Goal: Check status: Check status

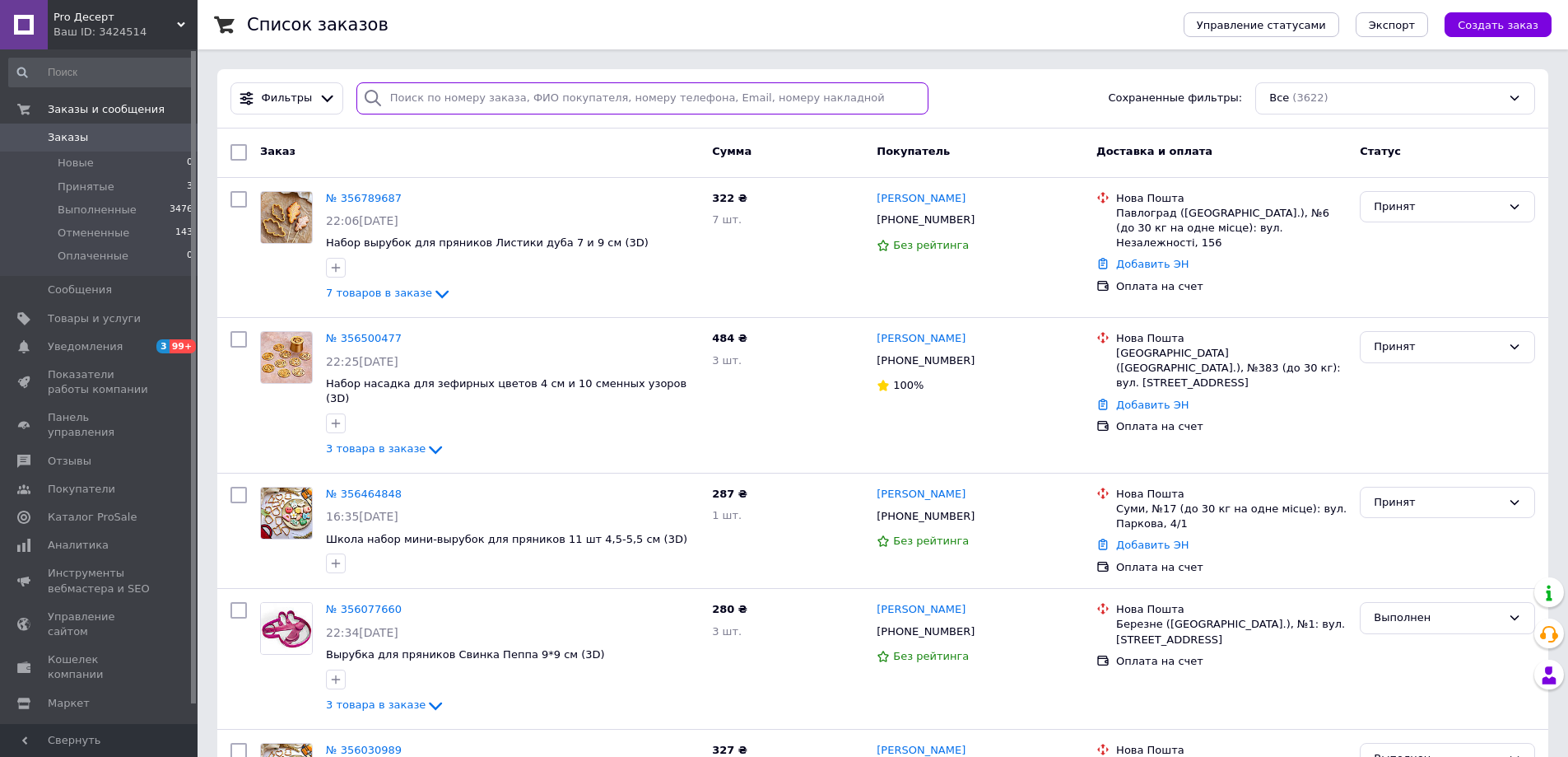
click at [588, 108] on input "search" at bounding box center [643, 98] width 573 height 32
paste input "[PHONE_NUMBER]"
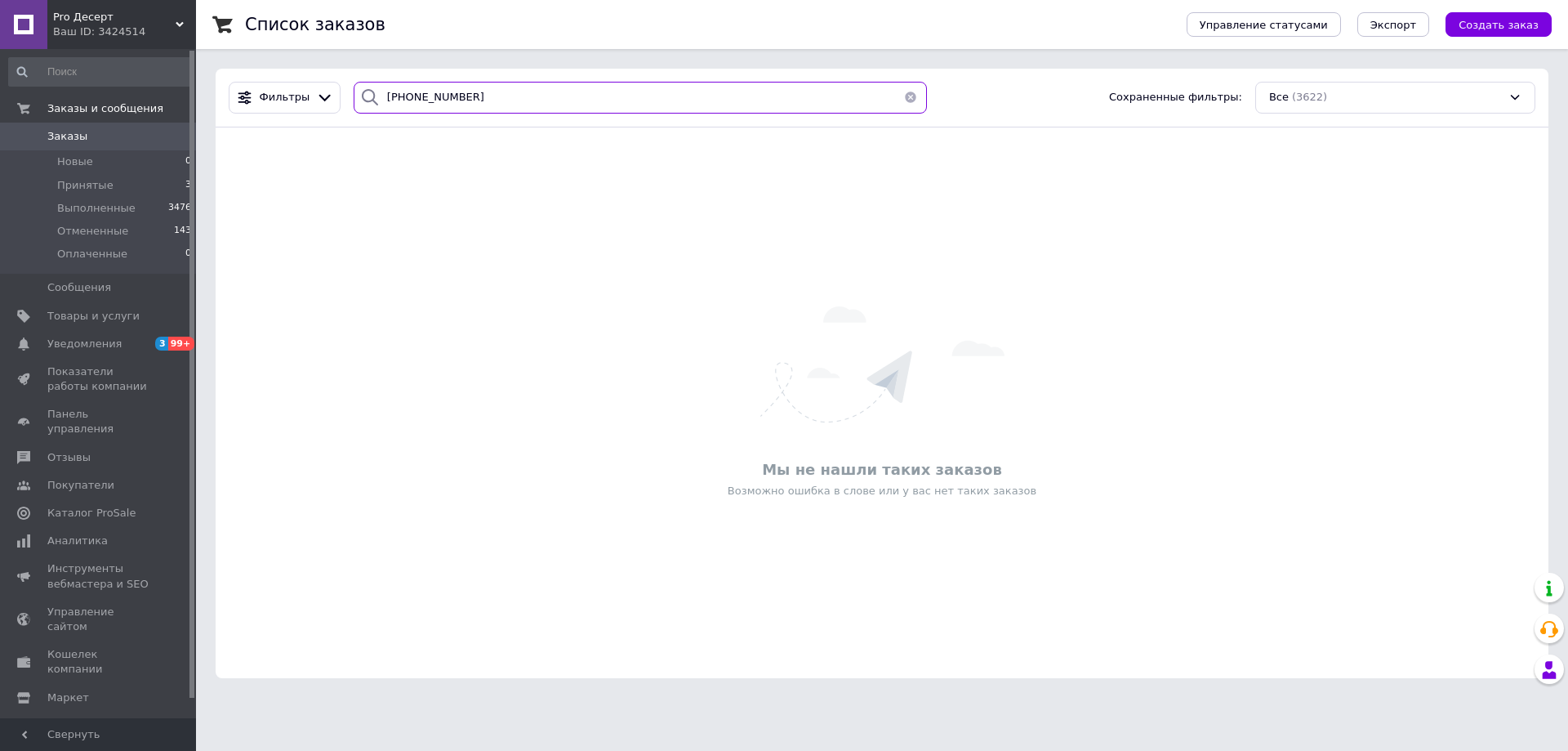
drag, startPoint x: 384, startPoint y: 130, endPoint x: 215, endPoint y: 141, distance: 169.4
click at [232, 135] on div "Фильтры [PHONE_NUMBER] Сохраненные фильтры: Все (3622) Мы не нашли таких заказо…" at bounding box center [881, 373] width 1333 height 609
paste input "[PERSON_NAME]"
type input "[PERSON_NAME]"
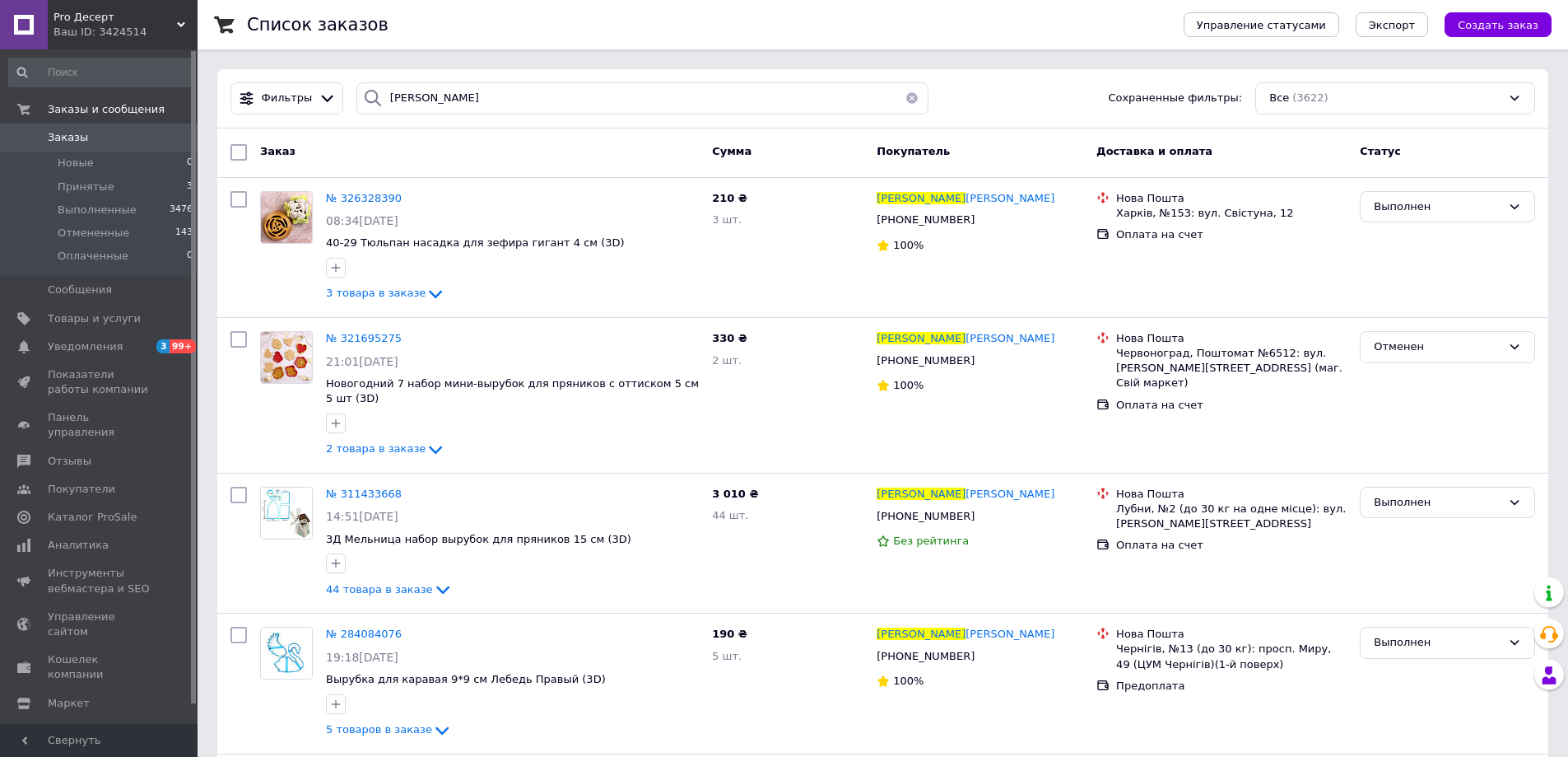
click at [909, 93] on button "button" at bounding box center [912, 98] width 33 height 32
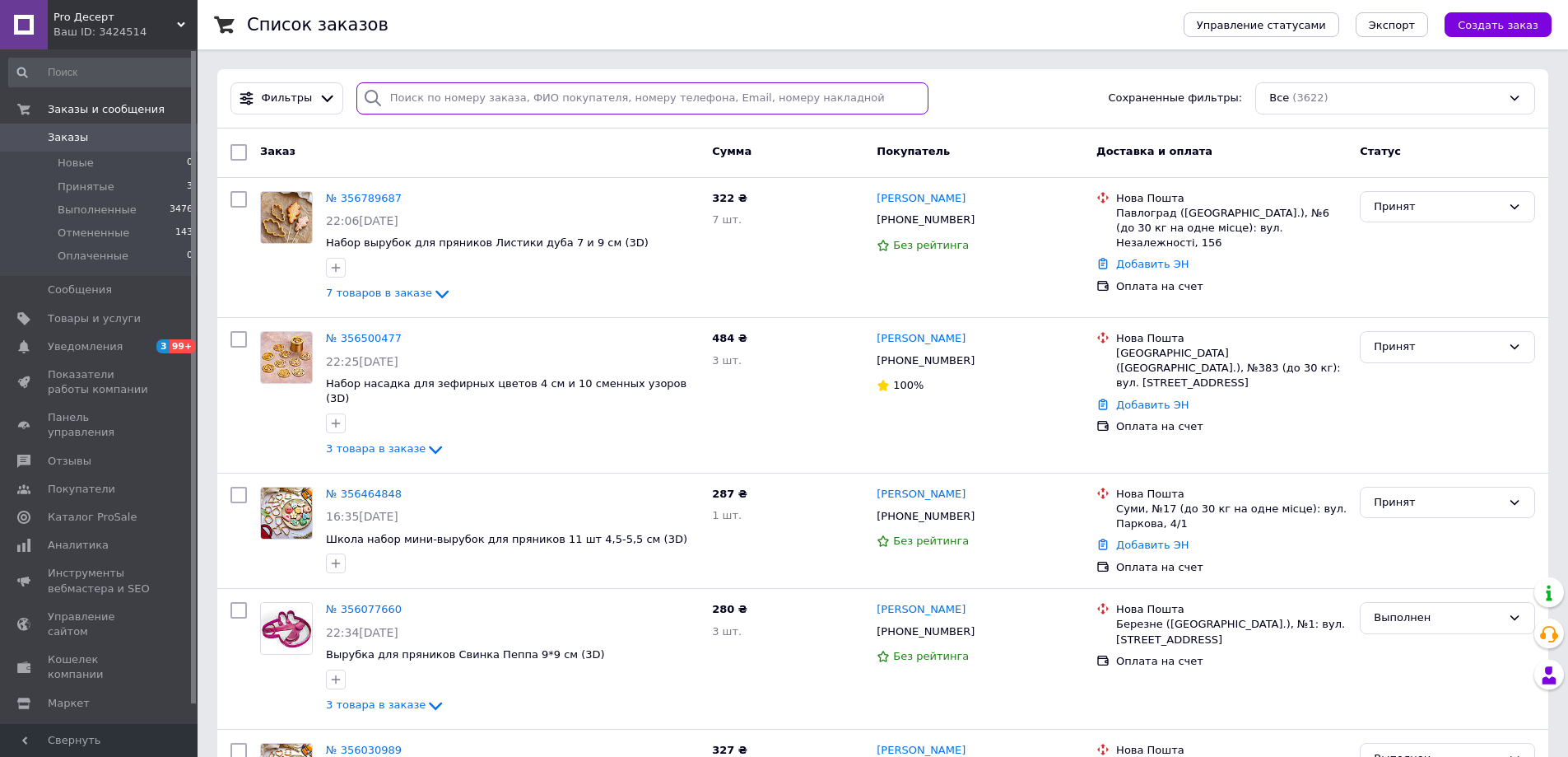
click at [501, 101] on input "search" at bounding box center [643, 98] width 573 height 32
paste input "356885639"
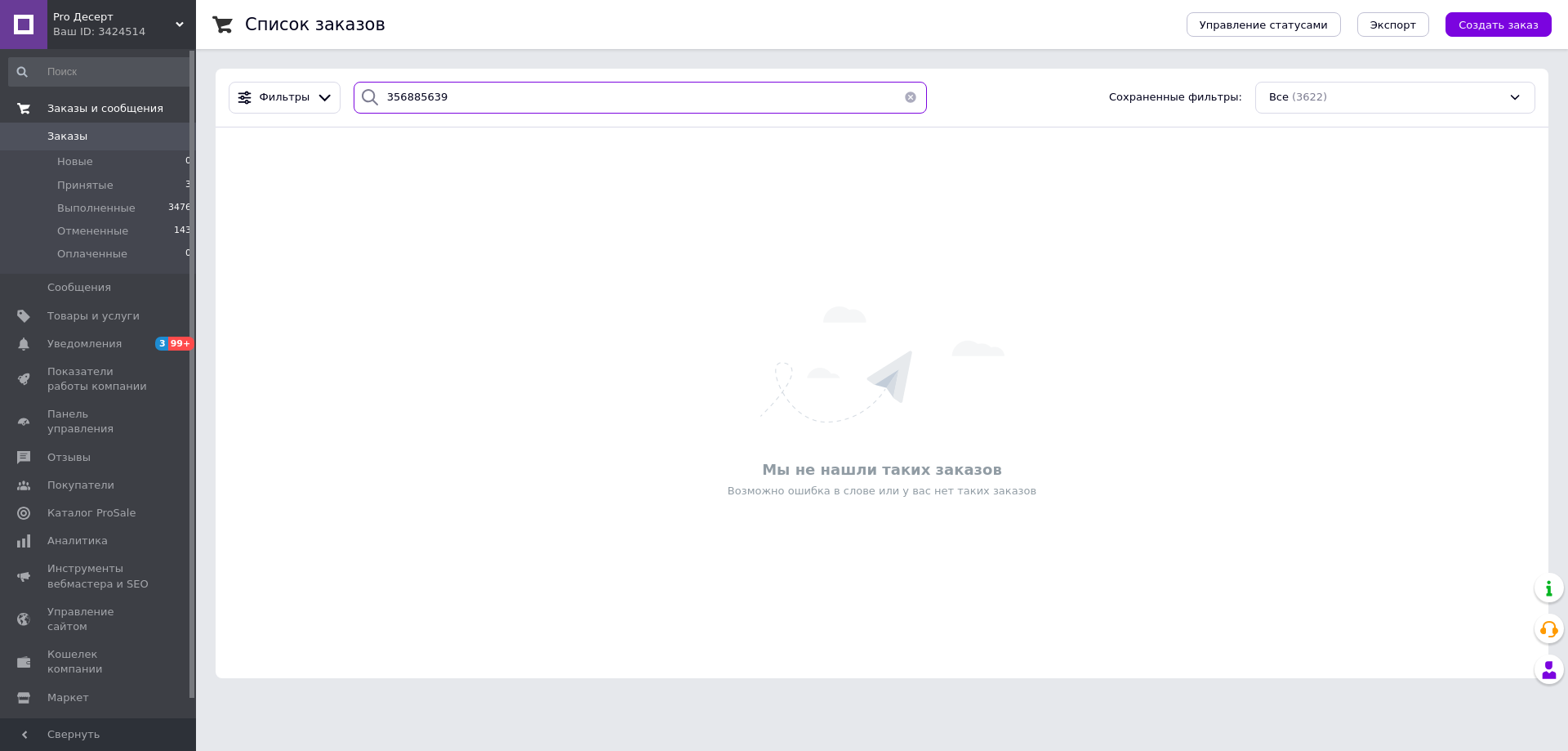
type input "356885639"
click at [93, 107] on span "Заказы и сообщения" at bounding box center [105, 108] width 116 height 14
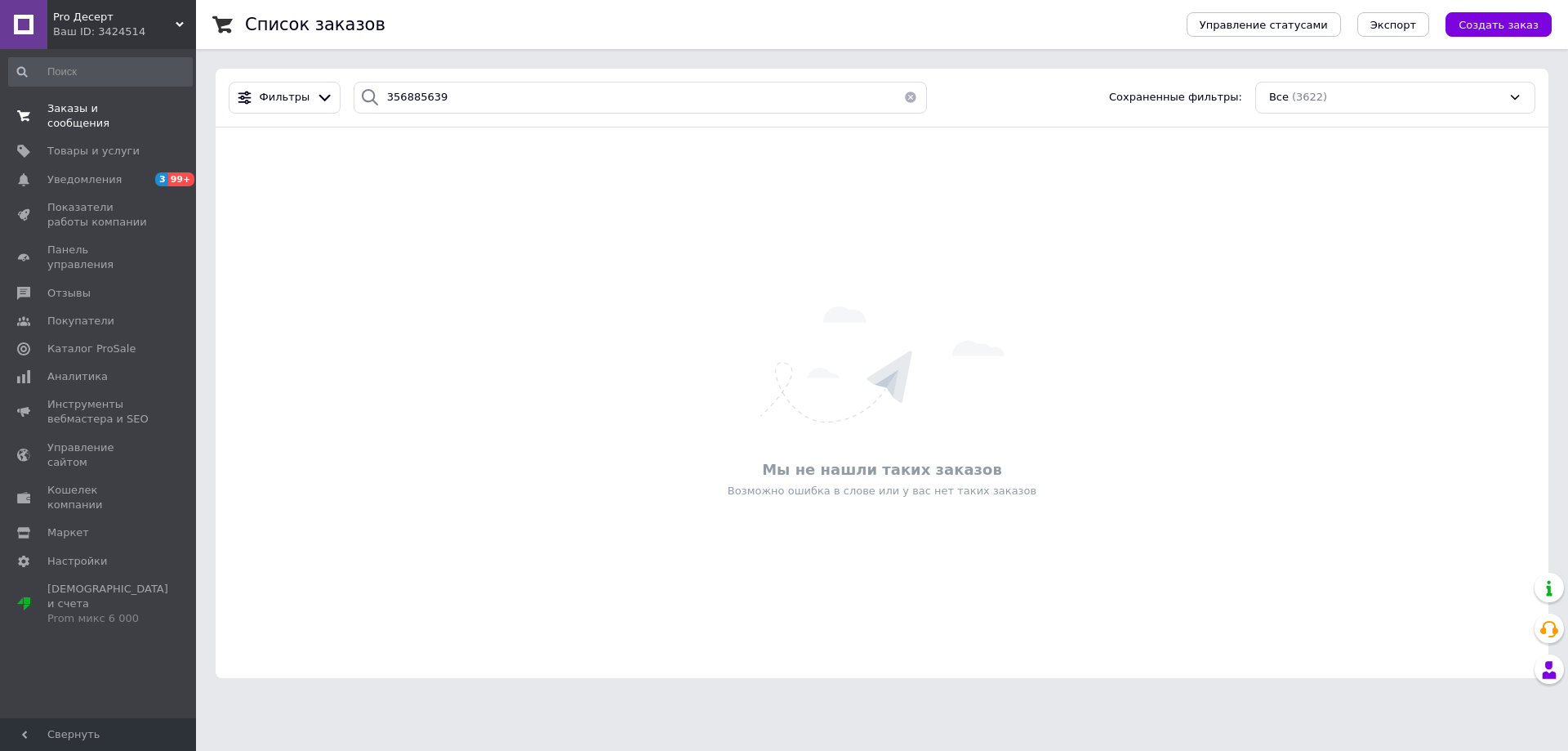
click at [93, 107] on span "Заказы и сообщения" at bounding box center [98, 116] width 103 height 29
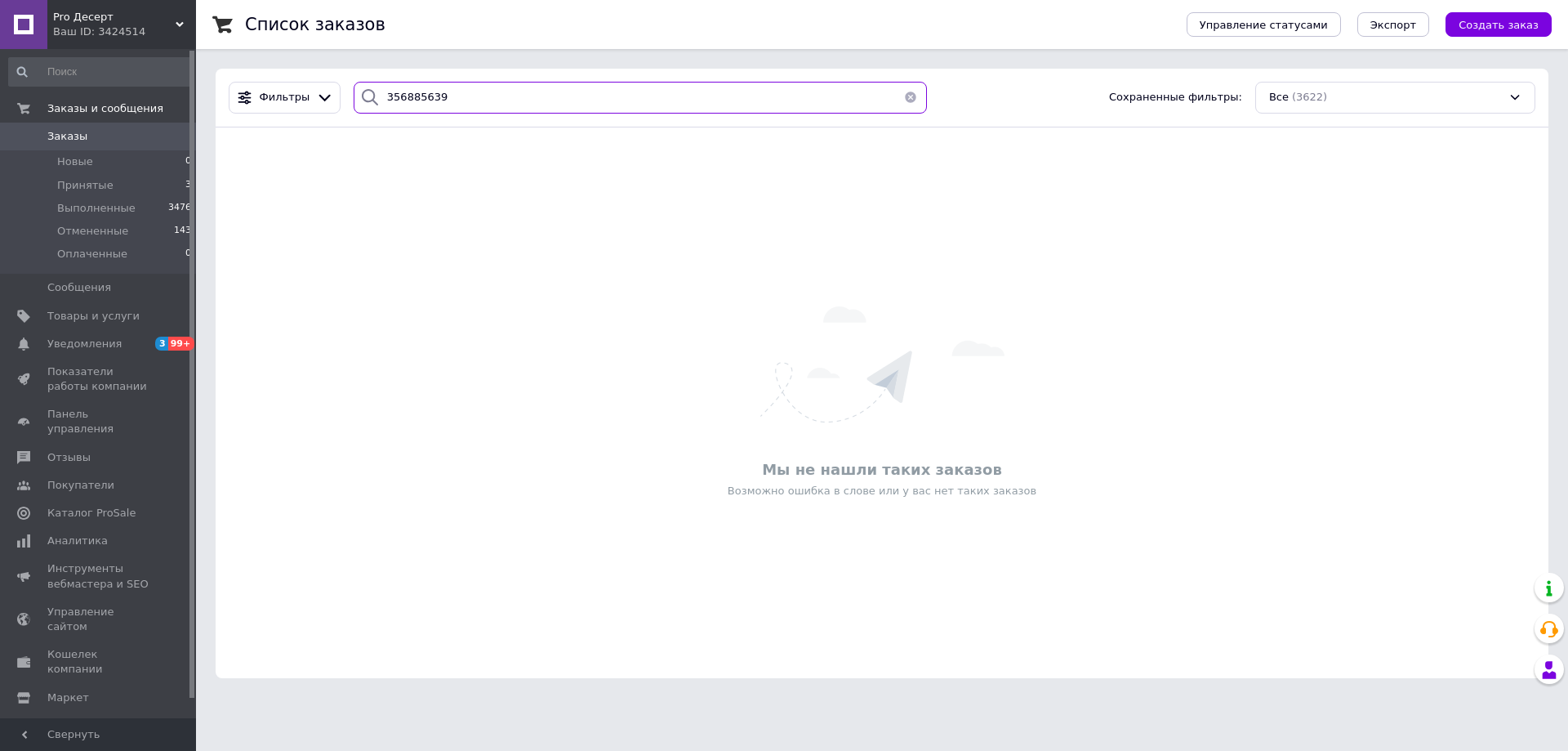
click at [486, 96] on input "356885639" at bounding box center [641, 97] width 573 height 32
click at [558, 191] on div "Мы не нашли таких заказов Возможно ошибка в слове или у вас нет таких заказов" at bounding box center [881, 403] width 1333 height 518
click at [904, 97] on button "button" at bounding box center [911, 97] width 33 height 32
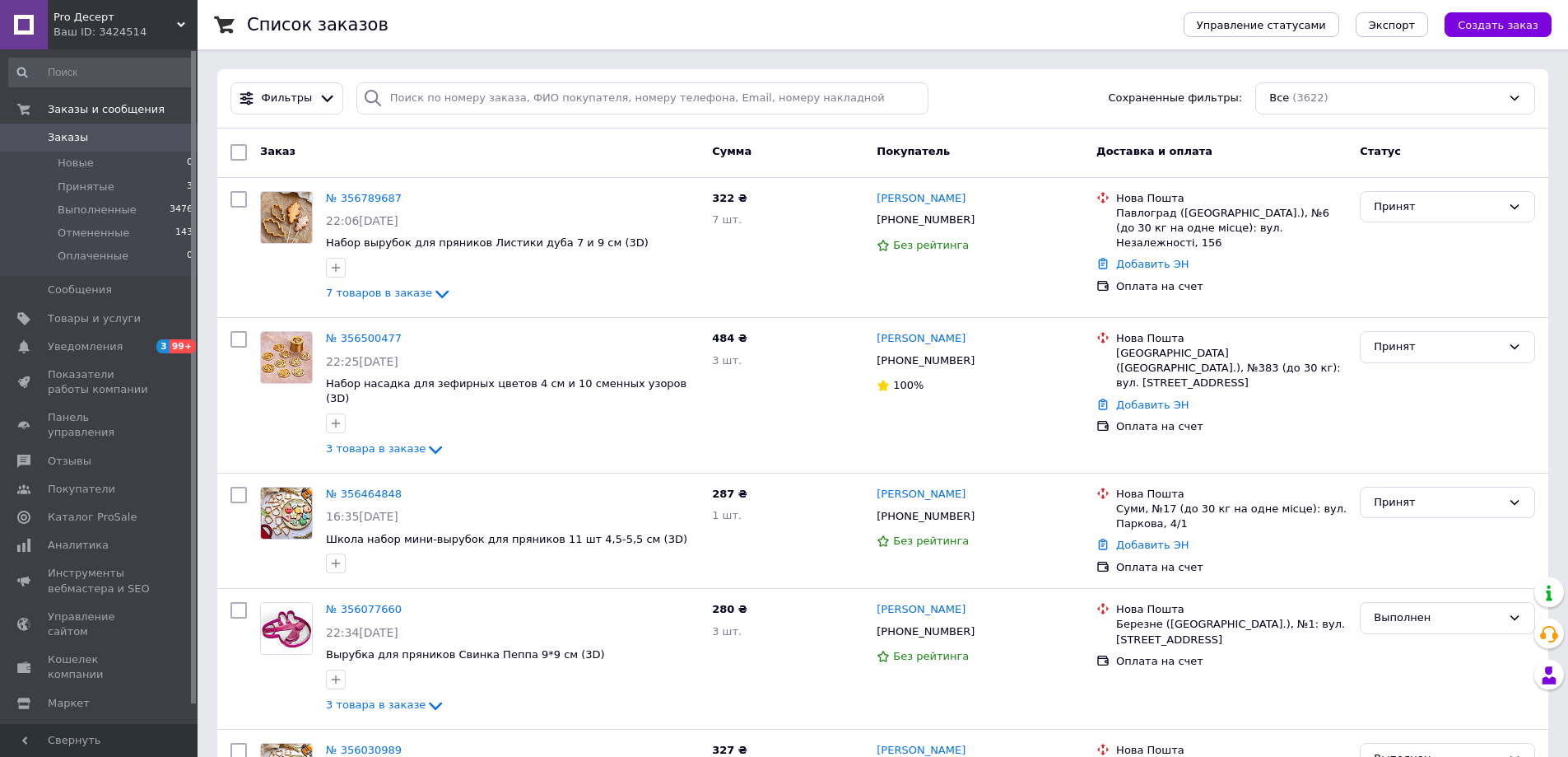
click at [125, 31] on div "Ваш ID: 3424514" at bounding box center [125, 31] width 144 height 15
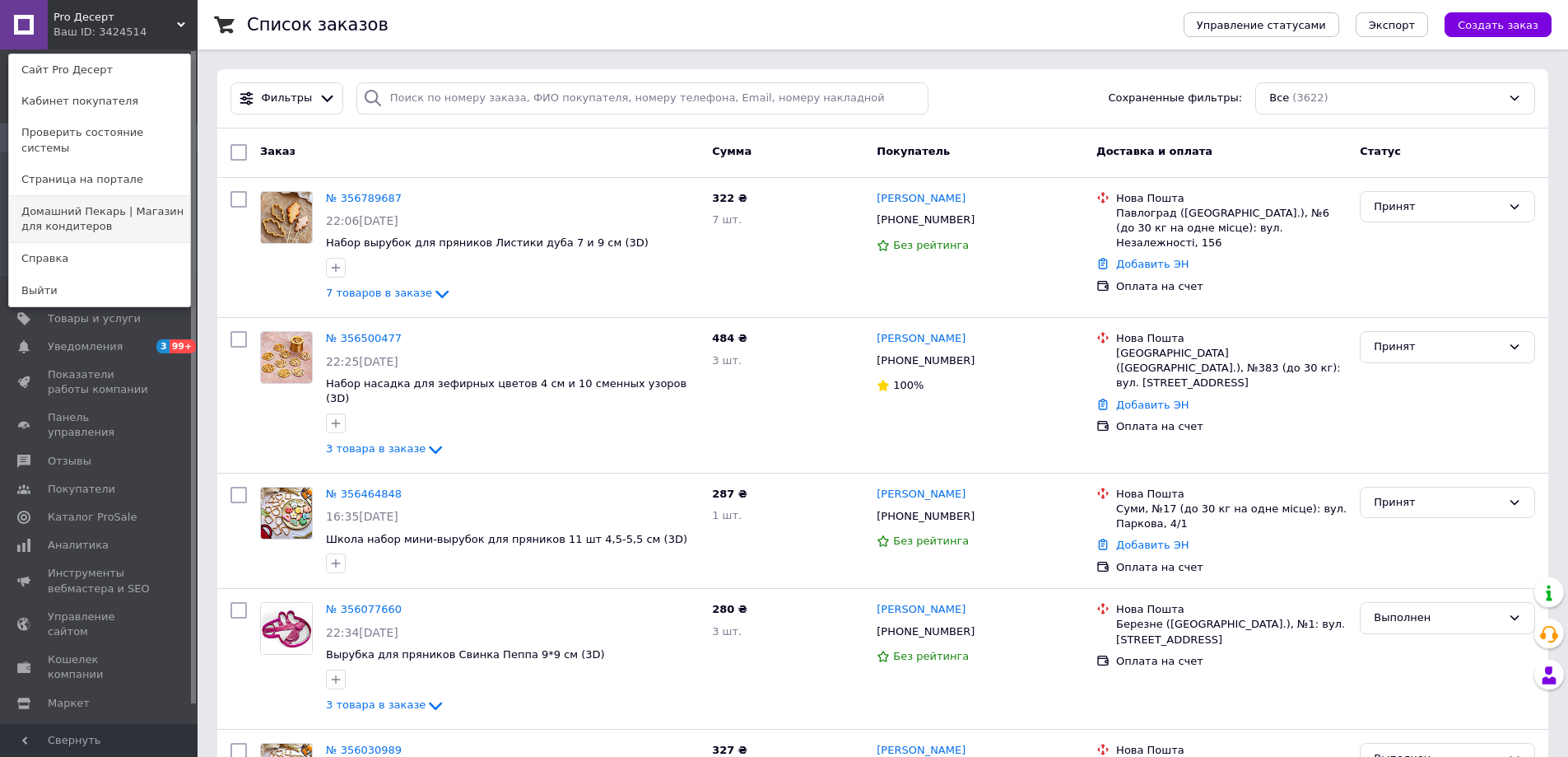
click at [131, 196] on link "Домашний Пекарь | Магазин для кондитеров" at bounding box center [99, 218] width 181 height 46
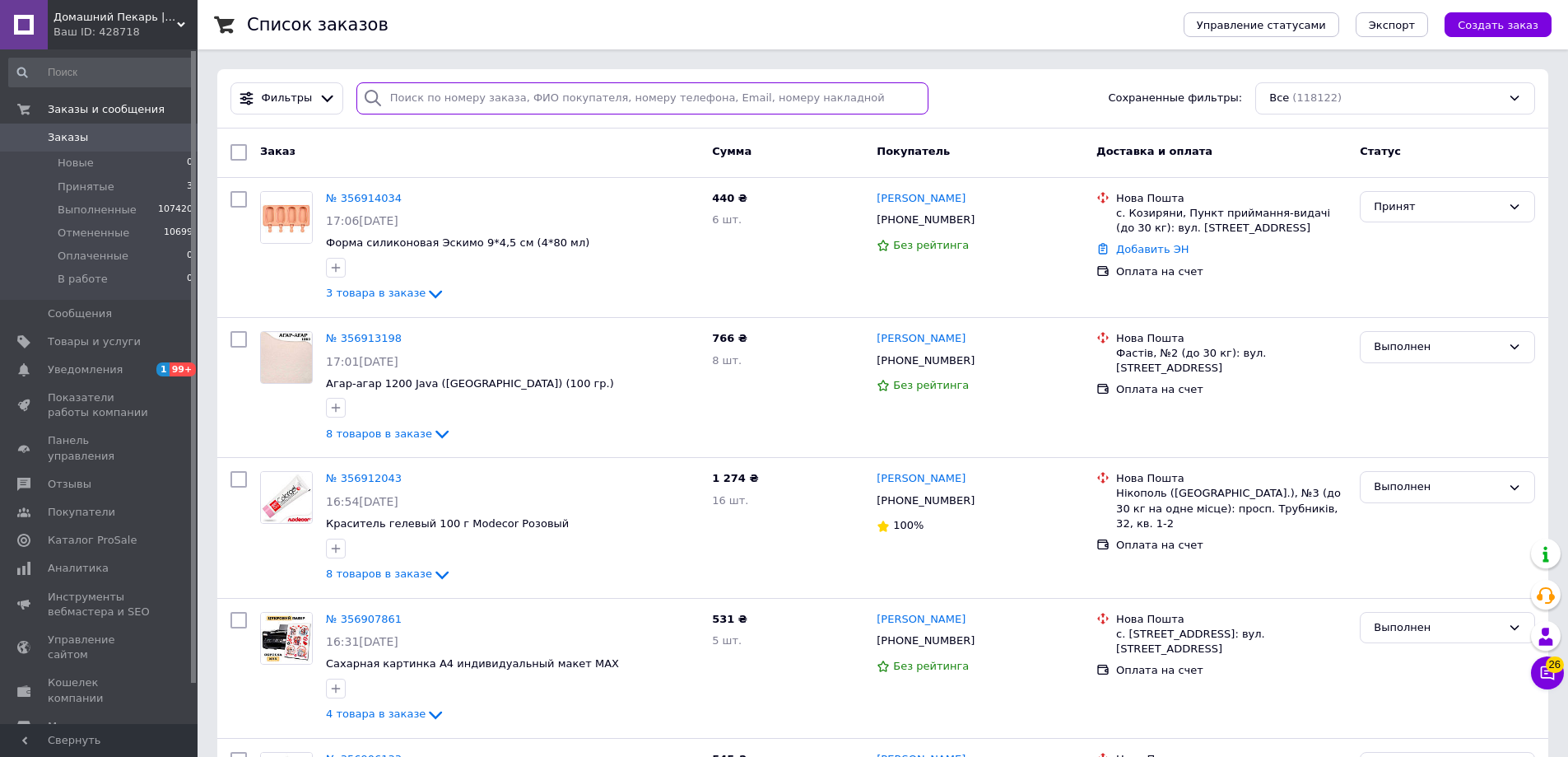
click at [467, 92] on input "search" at bounding box center [643, 98] width 573 height 32
paste input "356885639"
type input "356885639"
